Goal: Complete application form

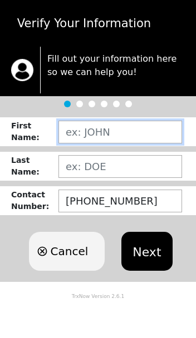
click at [116, 132] on input "text" at bounding box center [120, 132] width 124 height 23
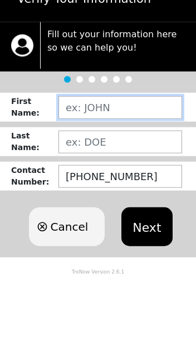
type input "[PERSON_NAME]"
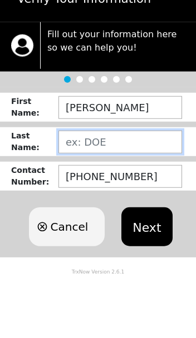
type input "[PERSON_NAME]"
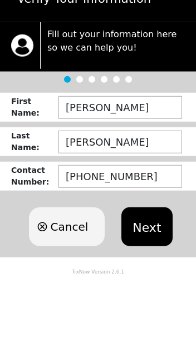
click at [157, 232] on button "Next" at bounding box center [146, 251] width 51 height 39
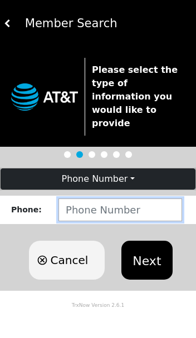
click at [146, 199] on input "number" at bounding box center [120, 210] width 124 height 23
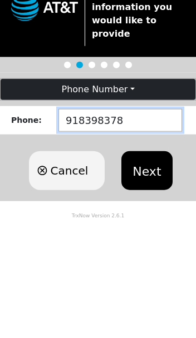
type input "9183983788"
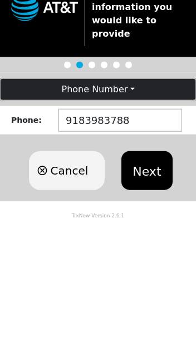
click at [155, 241] on button "Next" at bounding box center [146, 260] width 51 height 39
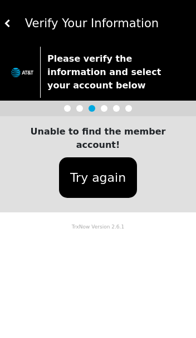
click at [105, 157] on button "Try again" at bounding box center [98, 177] width 78 height 41
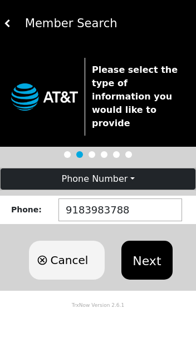
click at [155, 255] on button "Next" at bounding box center [146, 260] width 51 height 39
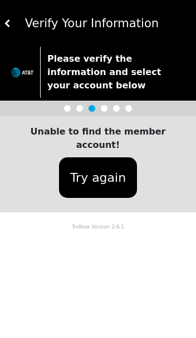
click at [11, 18] on button at bounding box center [8, 23] width 8 height 47
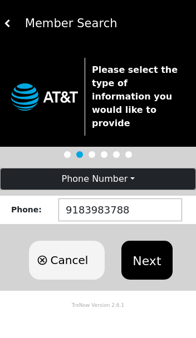
click at [8, 19] on img at bounding box center [8, 23] width 8 height 8
